Goal: Find specific page/section: Locate a particular part of the current website

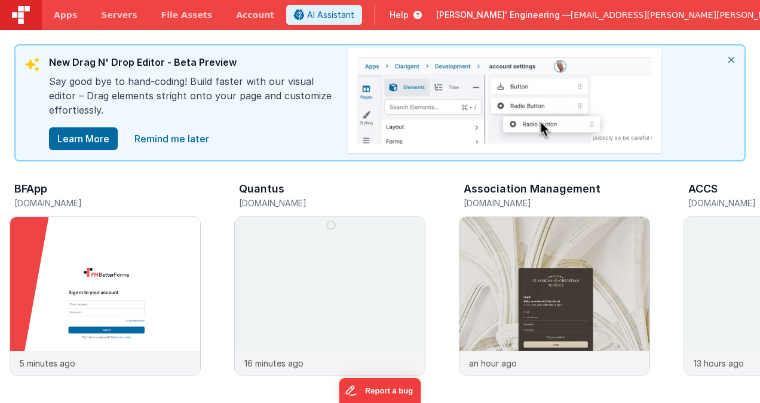
click at [670, 20] on span "[EMAIL_ADDRESS][PERSON_NAME][PERSON_NAME][DOMAIN_NAME]" at bounding box center [713, 15] width 285 height 12
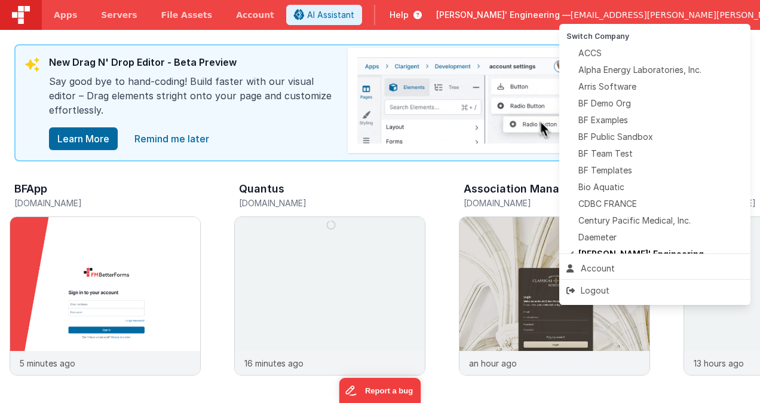
scroll to position [120, 0]
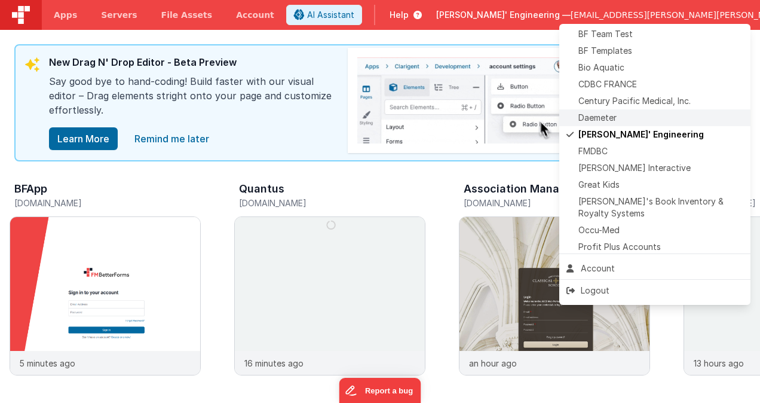
click at [641, 119] on div "Daemeter" at bounding box center [655, 118] width 177 height 12
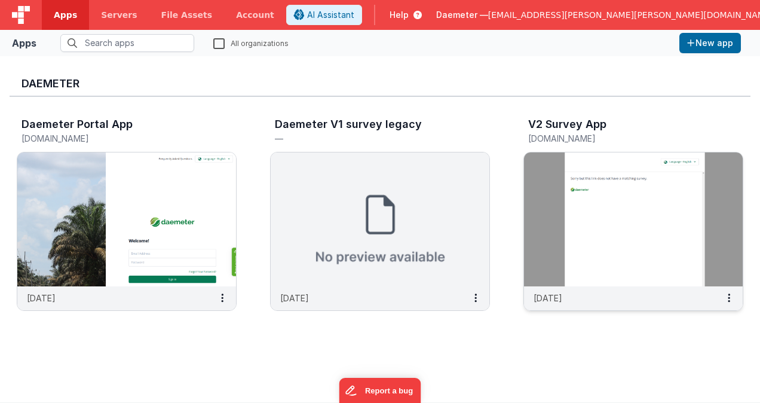
click at [575, 219] on img at bounding box center [633, 219] width 219 height 134
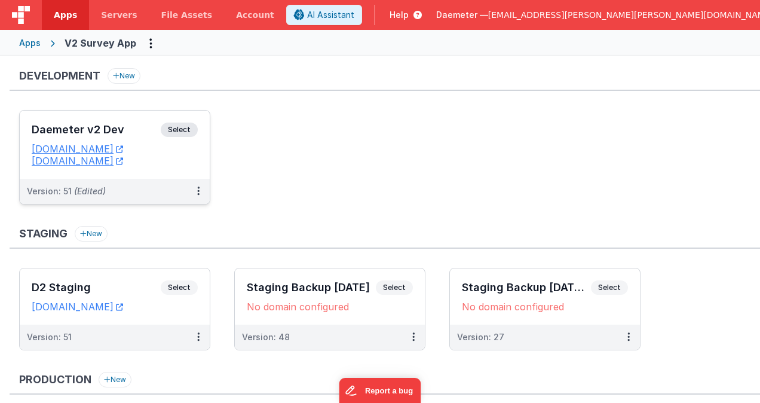
click at [124, 123] on div "Daemeter v2 Dev Select" at bounding box center [115, 133] width 166 height 20
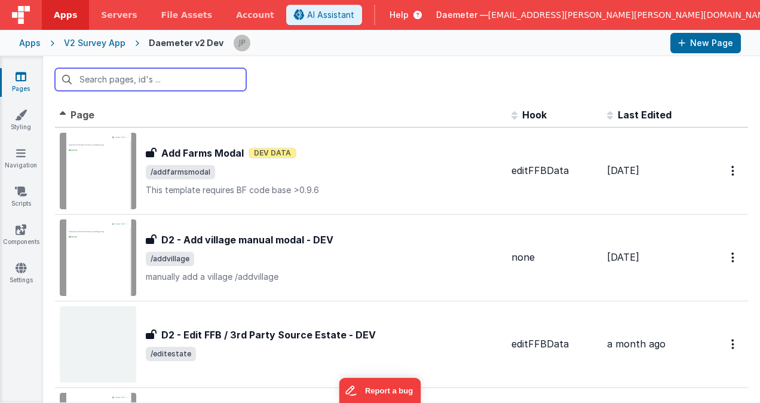
click at [158, 81] on input "text" at bounding box center [150, 79] width 191 height 23
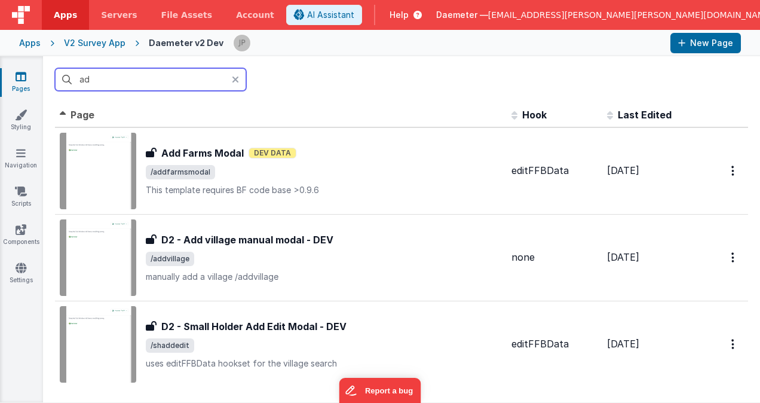
type input "a"
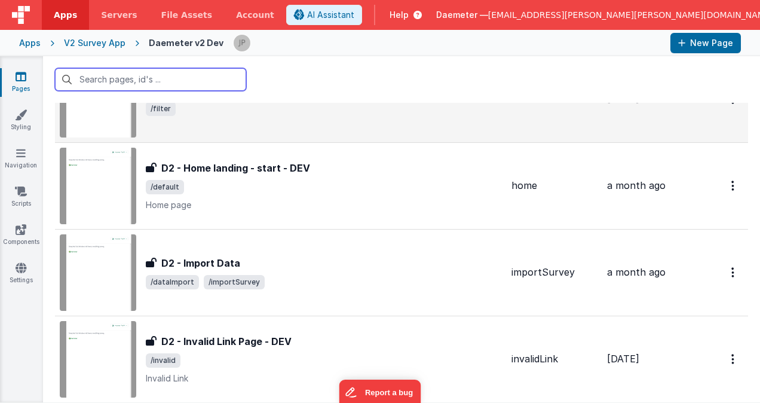
scroll to position [598, 0]
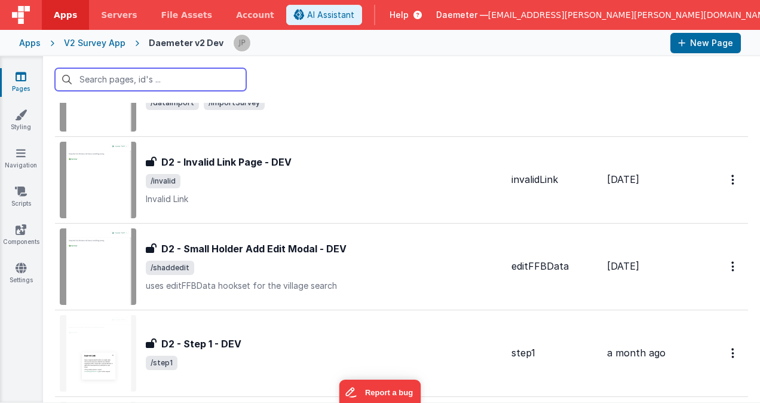
click at [143, 79] on input "text" at bounding box center [150, 79] width 191 height 23
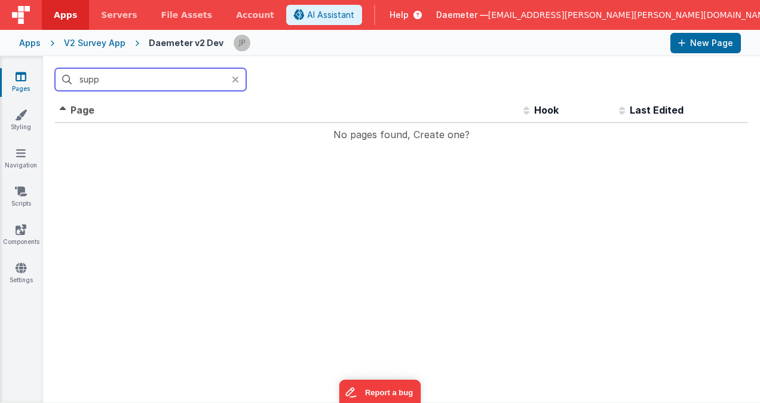
scroll to position [0, 0]
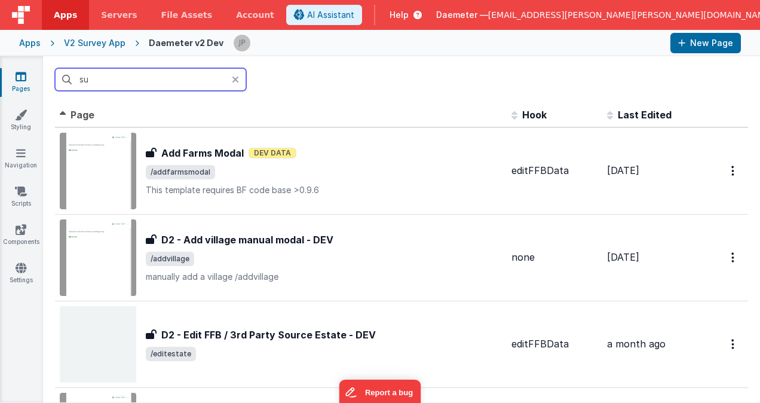
type input "s"
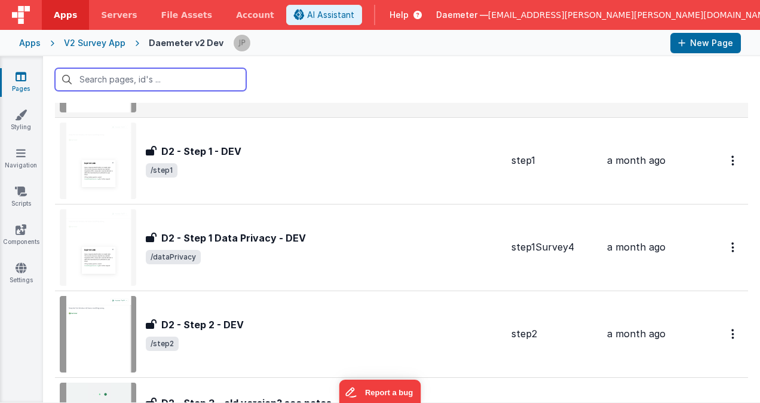
scroll to position [777, 0]
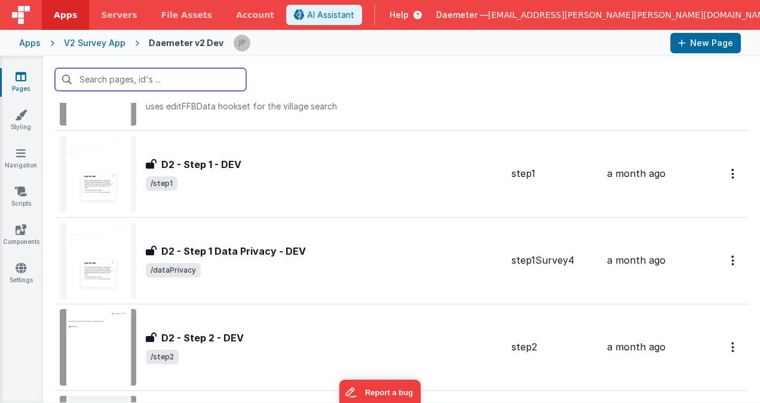
click at [158, 80] on input "text" at bounding box center [150, 79] width 191 height 23
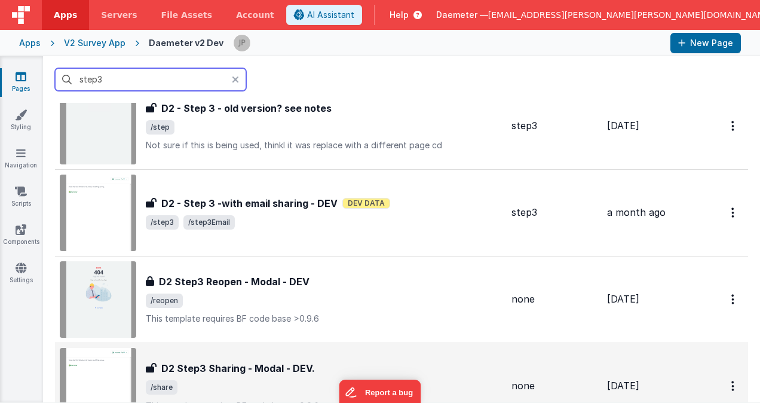
scroll to position [0, 0]
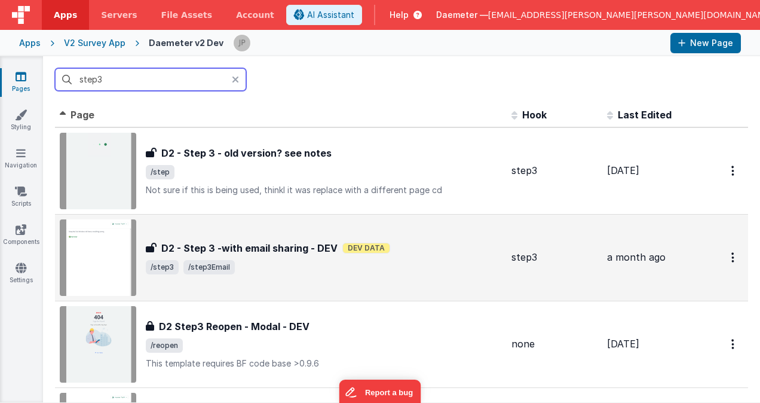
type input "step3"
click at [282, 250] on h3 "D2 - Step 3 -with email sharing - DEV" at bounding box center [249, 248] width 176 height 14
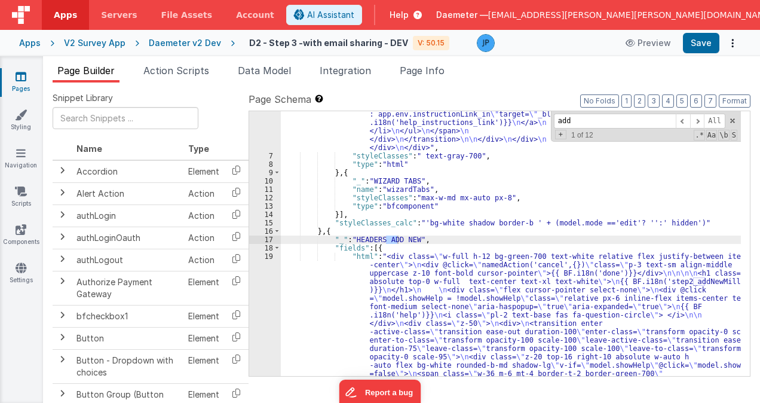
scroll to position [361, 0]
type input "a"
